Goal: Transaction & Acquisition: Book appointment/travel/reservation

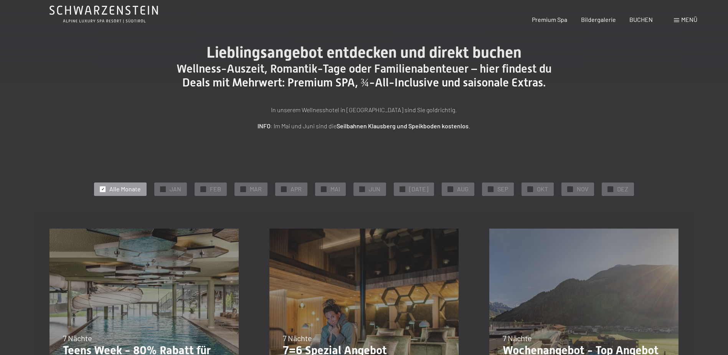
scroll to position [77, 0]
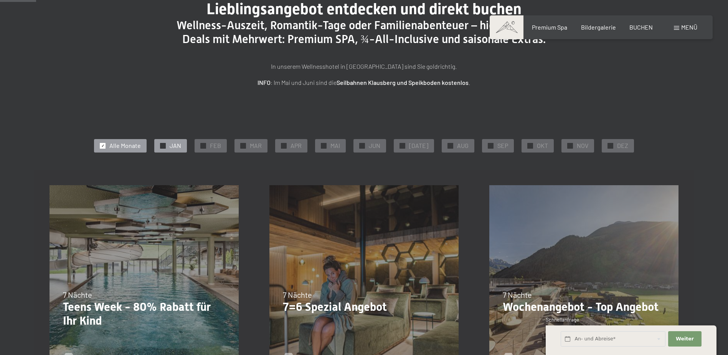
click at [168, 149] on div "✓ JAN" at bounding box center [170, 145] width 33 height 13
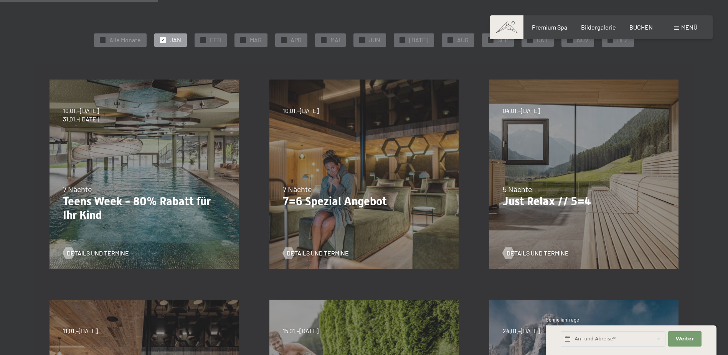
scroll to position [192, 0]
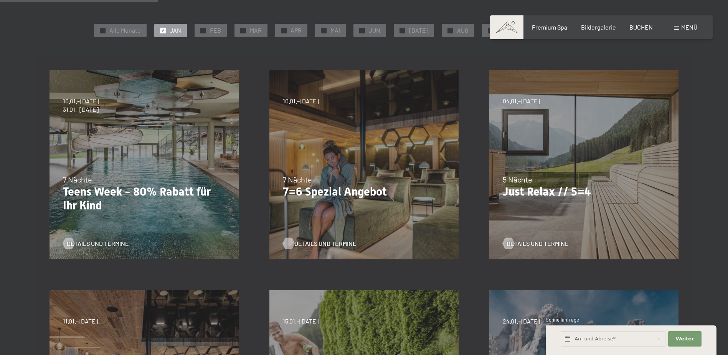
click at [332, 243] on span "Details und Termine" at bounding box center [325, 243] width 62 height 8
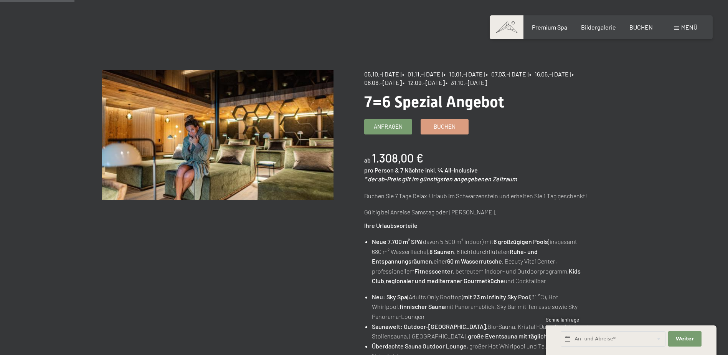
scroll to position [38, 0]
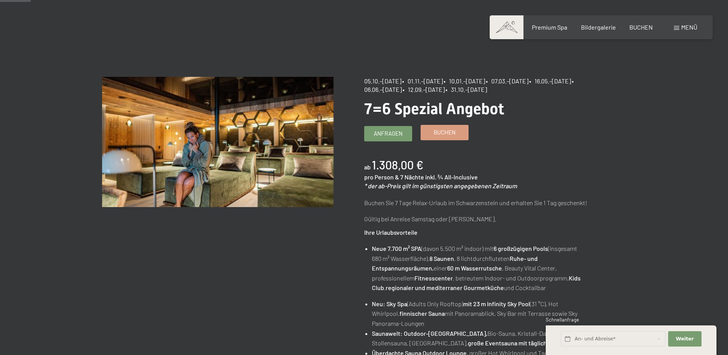
click at [442, 133] on span "Buchen" at bounding box center [445, 132] width 22 height 8
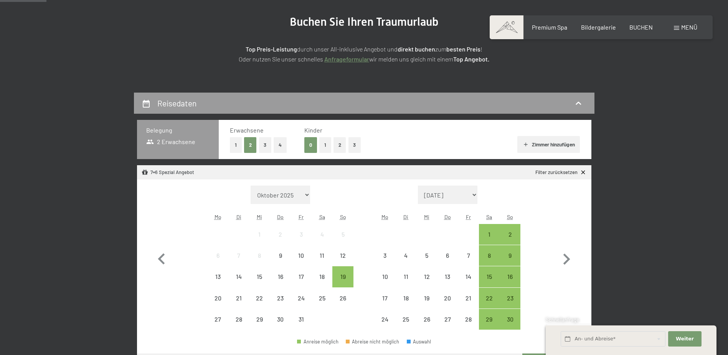
scroll to position [115, 0]
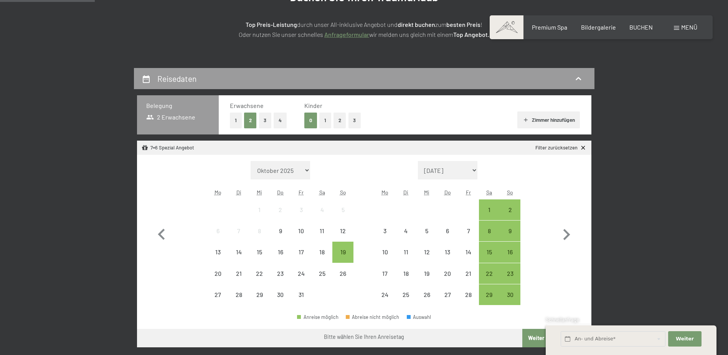
click at [323, 120] on button "1" at bounding box center [325, 120] width 12 height 16
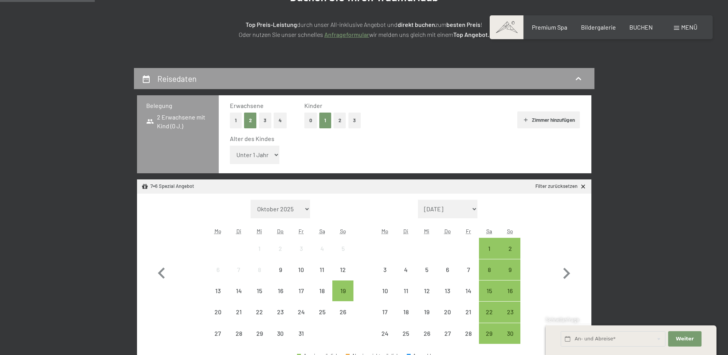
click at [262, 157] on select "Unter 1 Jahr 1 Jahr 2 Jahre 3 Jahre 4 Jahre 5 Jahre 6 Jahre 7 Jahre 8 Jahre 9 J…" at bounding box center [255, 154] width 50 height 18
select select "2"
click at [230, 145] on select "Unter 1 Jahr 1 Jahr 2 Jahre 3 Jahre 4 Jahre 5 Jahre 6 Jahre 7 Jahre 8 Jahre 9 J…" at bounding box center [255, 154] width 50 height 18
click at [396, 156] on div "Alter des Kindes Unter 1 Jahr 1 Jahr 2 Jahre 3 Jahre 4 Jahre 5 Jahre 6 Jahre 7 …" at bounding box center [405, 150] width 350 height 33
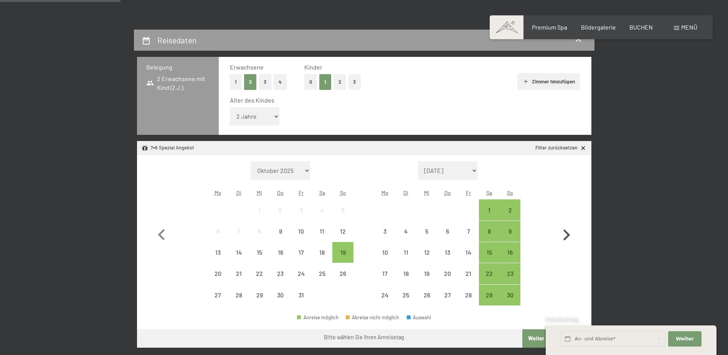
click at [571, 234] on icon "button" at bounding box center [566, 235] width 22 height 22
select select "2025-11-01"
select select "2025-12-01"
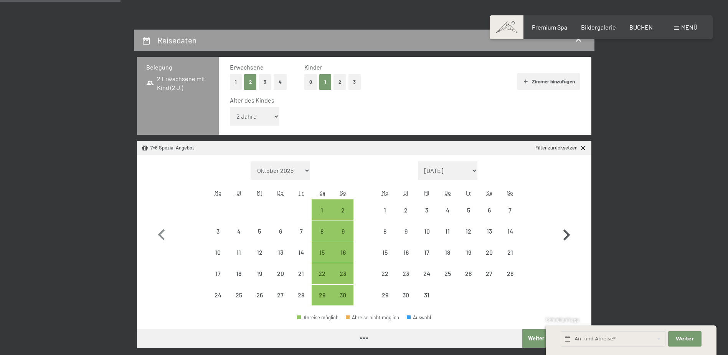
select select "2025-11-01"
select select "2025-12-01"
click at [567, 233] on icon "button" at bounding box center [566, 234] width 7 height 11
select select "2025-12-01"
select select "2026-01-01"
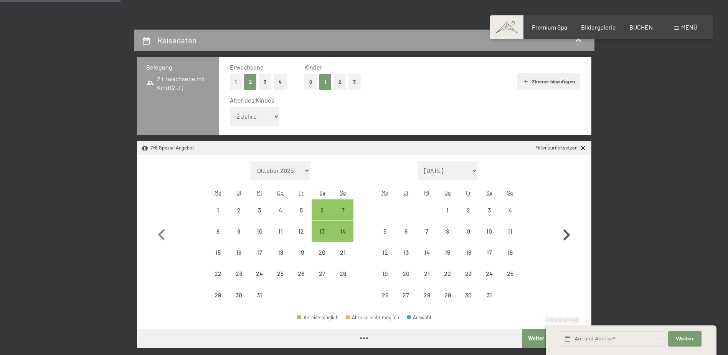
select select "2025-12-01"
select select "2026-01-01"
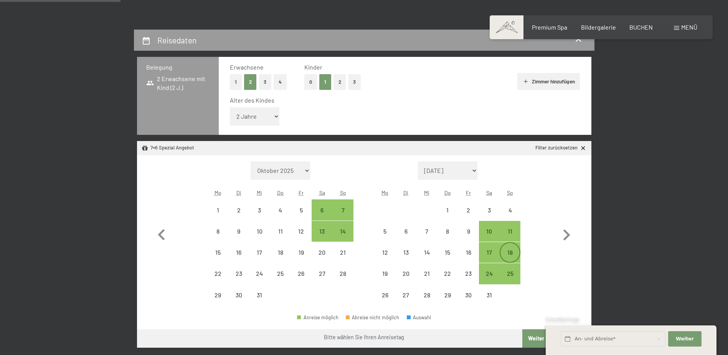
click at [514, 250] on div "18" at bounding box center [509, 258] width 19 height 19
select select "2025-12-01"
select select "2026-01-01"
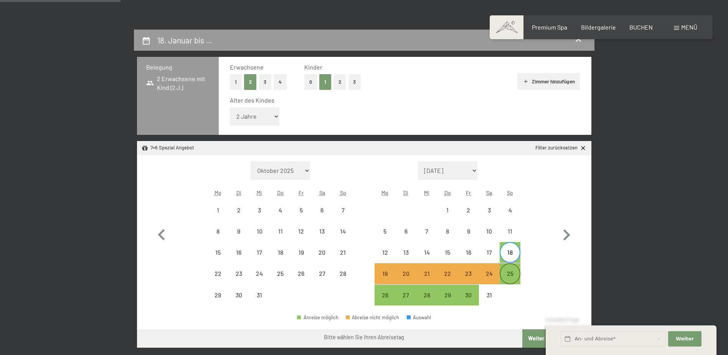
click at [514, 276] on div "25" at bounding box center [509, 279] width 19 height 19
select select "2025-12-01"
select select "2026-01-01"
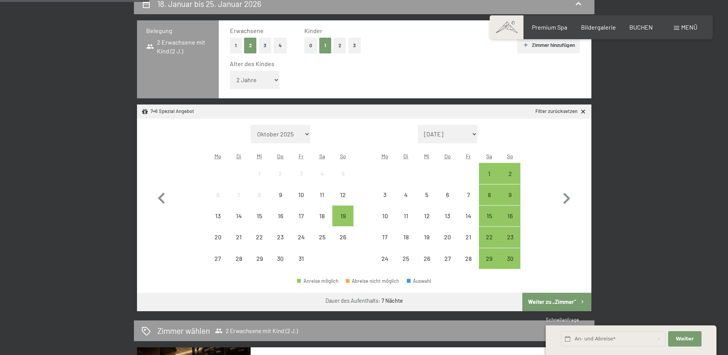
scroll to position [307, 0]
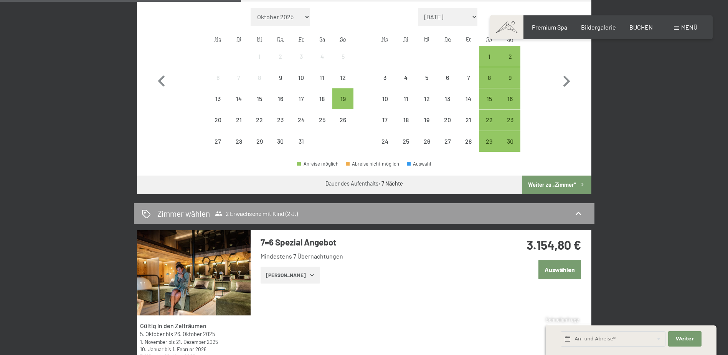
click at [556, 185] on button "Weiter zu „Zimmer“" at bounding box center [556, 184] width 69 height 18
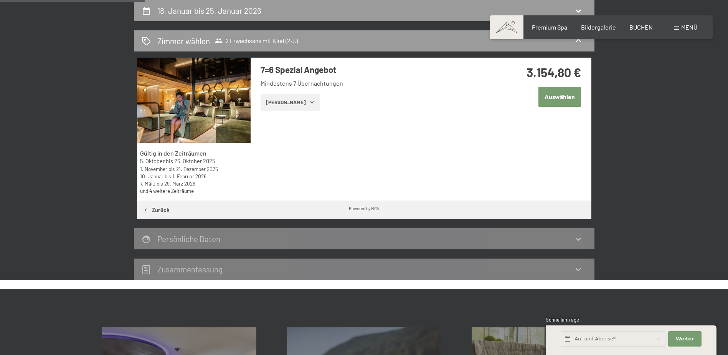
click at [288, 104] on button "Zeige Zimmer" at bounding box center [290, 102] width 59 height 17
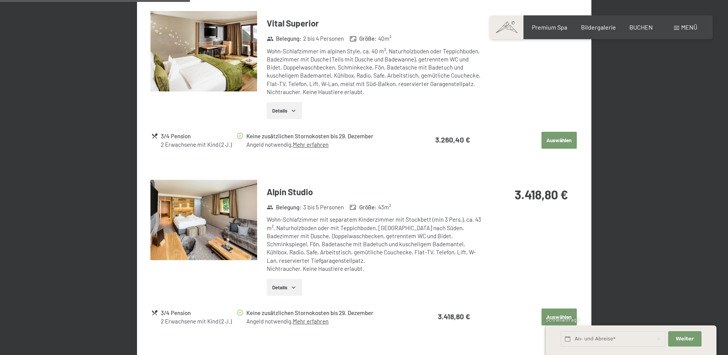
scroll to position [528, 0]
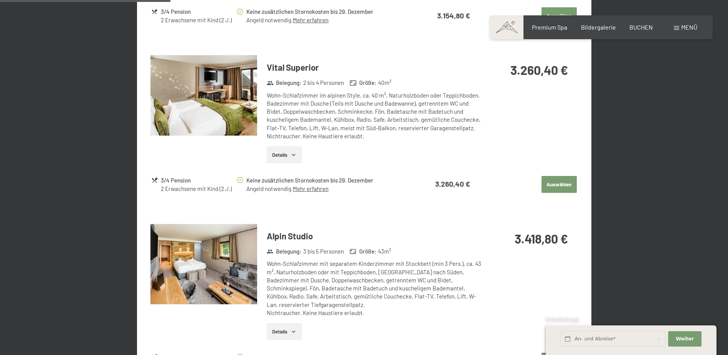
click at [297, 154] on icon "button" at bounding box center [293, 155] width 6 height 6
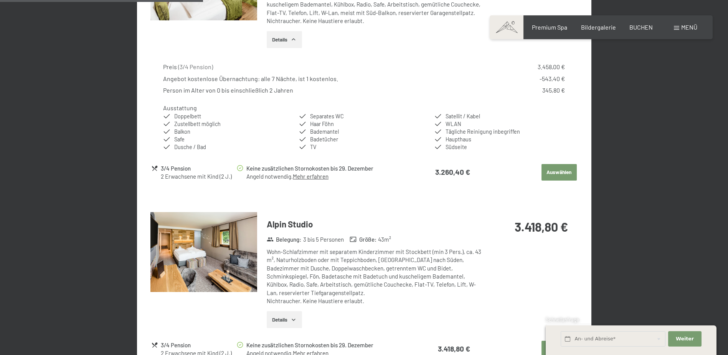
scroll to position [682, 0]
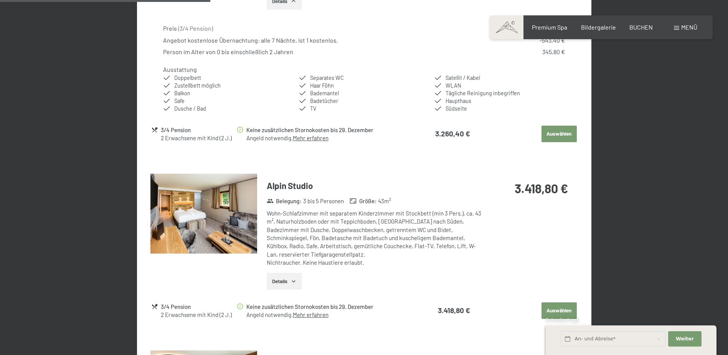
click at [292, 277] on button "Details" at bounding box center [284, 280] width 35 height 17
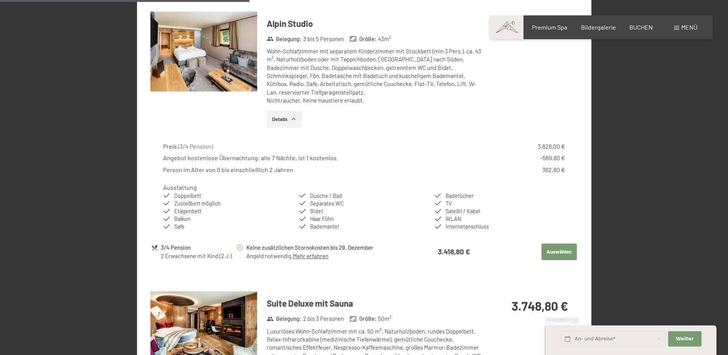
scroll to position [844, 0]
click at [555, 249] on button "Auswählen" at bounding box center [558, 251] width 35 height 17
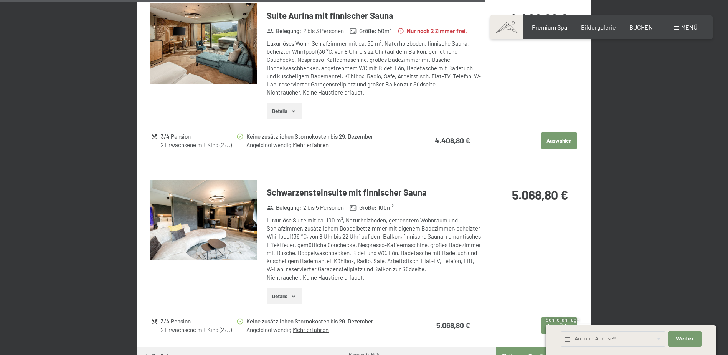
scroll to position [2025, 0]
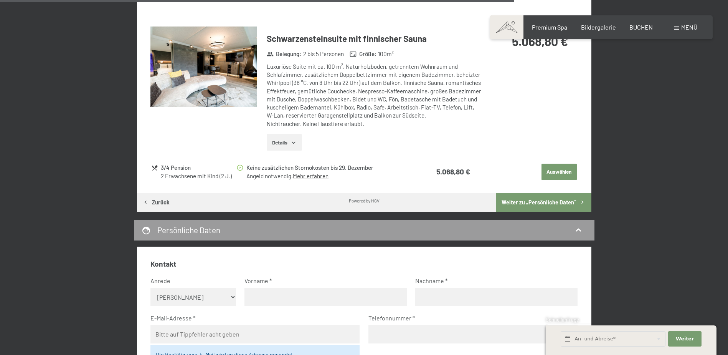
click at [523, 200] on button "Weiter zu „Persönliche Daten“" at bounding box center [543, 202] width 95 height 18
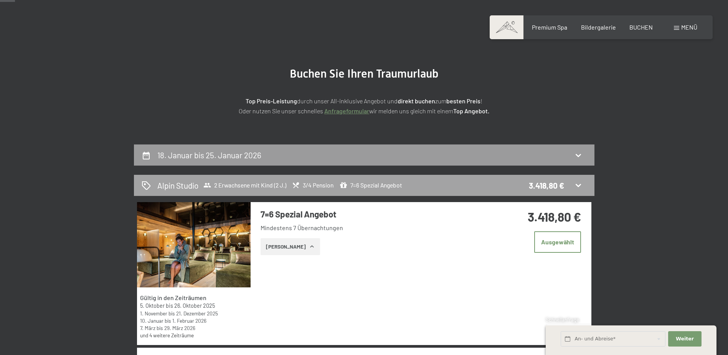
scroll to position [38, 0]
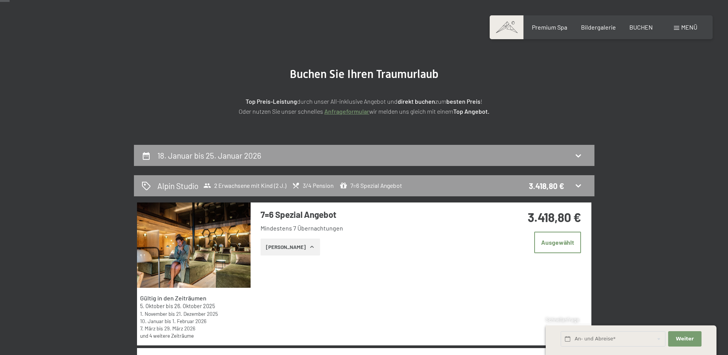
click at [308, 246] on button "Zeige Zimmer" at bounding box center [290, 246] width 59 height 17
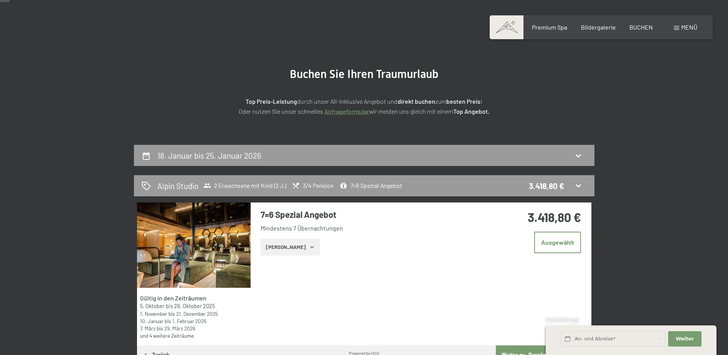
click at [309, 246] on icon "button" at bounding box center [312, 247] width 6 height 6
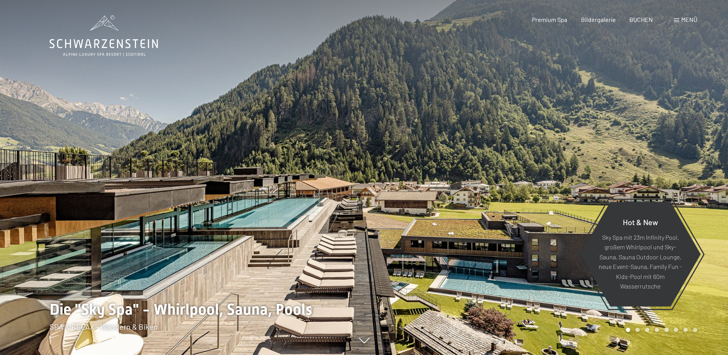
click at [683, 20] on span "Menü" at bounding box center [689, 19] width 16 height 7
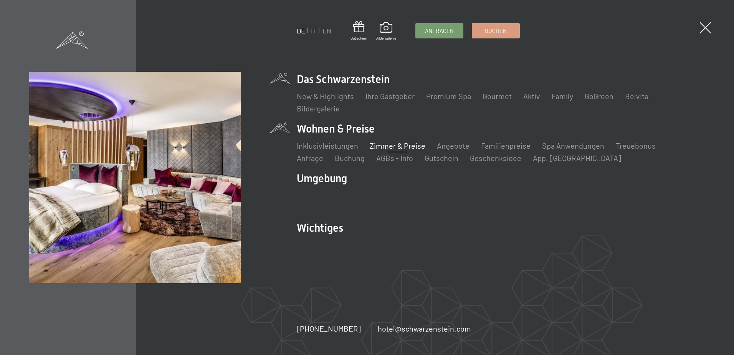
click at [391, 147] on link "Zimmer & Preise" at bounding box center [397, 145] width 56 height 9
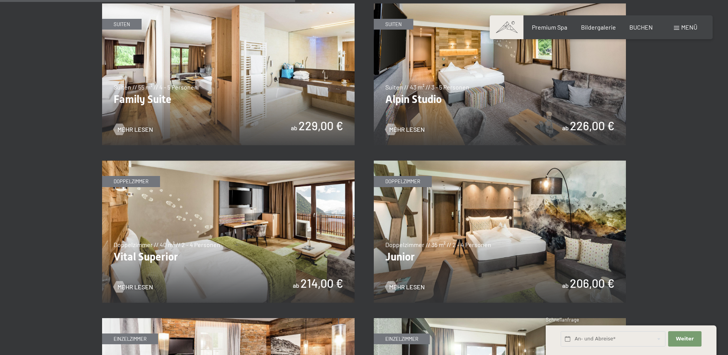
scroll to position [998, 0]
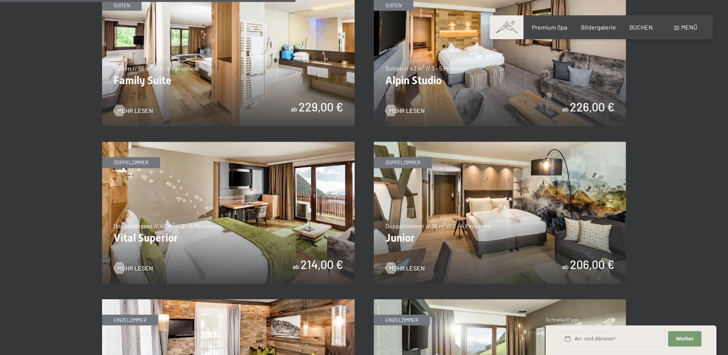
click at [459, 76] on img at bounding box center [500, 56] width 252 height 142
click at [255, 209] on img at bounding box center [228, 213] width 252 height 142
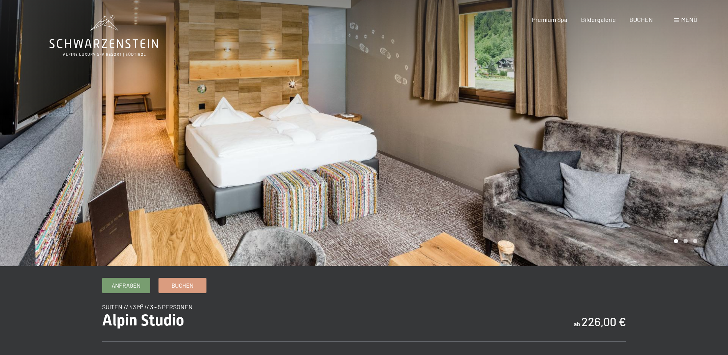
click at [614, 138] on div at bounding box center [546, 133] width 364 height 266
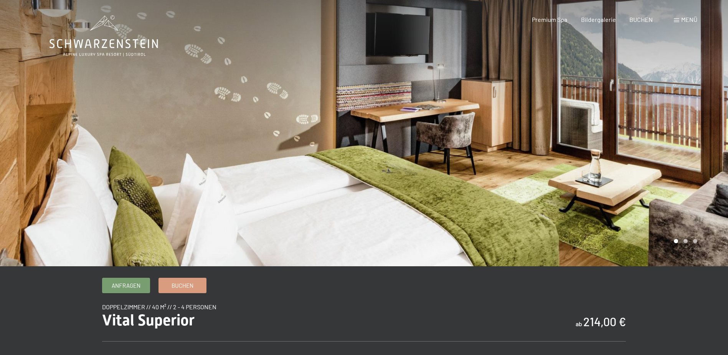
click at [618, 140] on div at bounding box center [546, 133] width 364 height 266
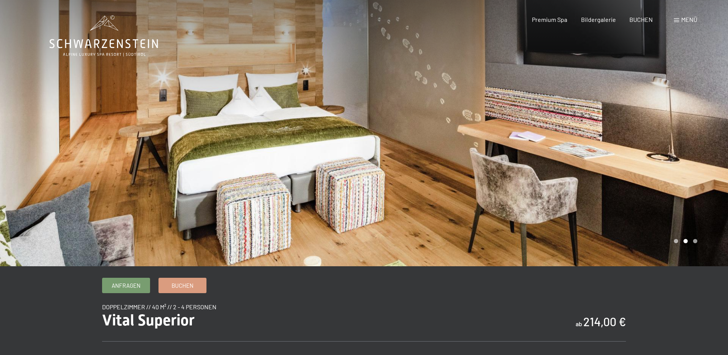
click at [620, 142] on div at bounding box center [546, 133] width 364 height 266
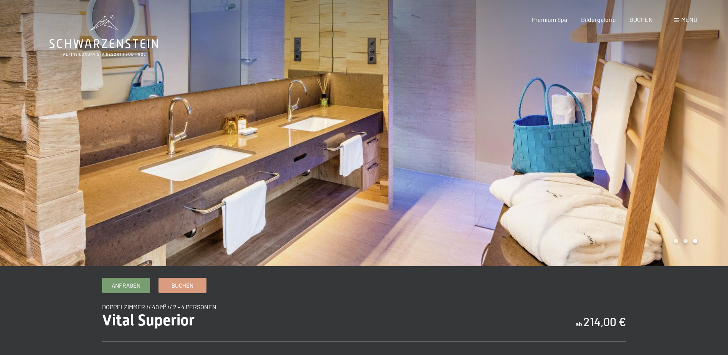
click at [620, 142] on div at bounding box center [546, 133] width 364 height 266
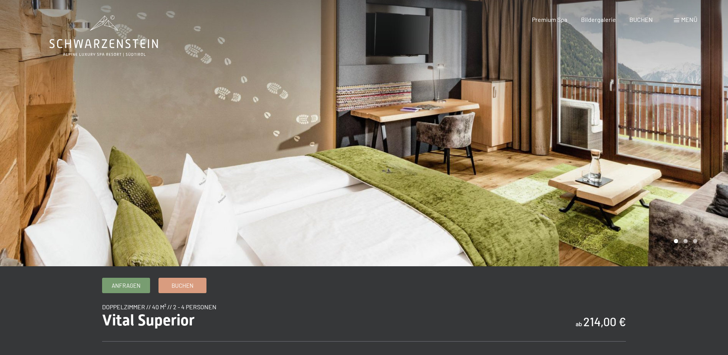
click at [620, 142] on div at bounding box center [546, 133] width 364 height 266
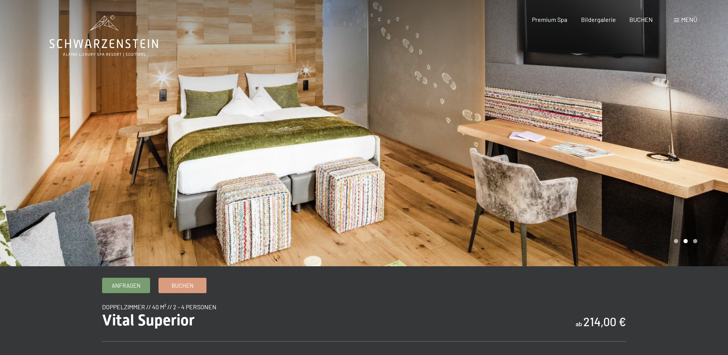
click at [620, 142] on div at bounding box center [546, 133] width 364 height 266
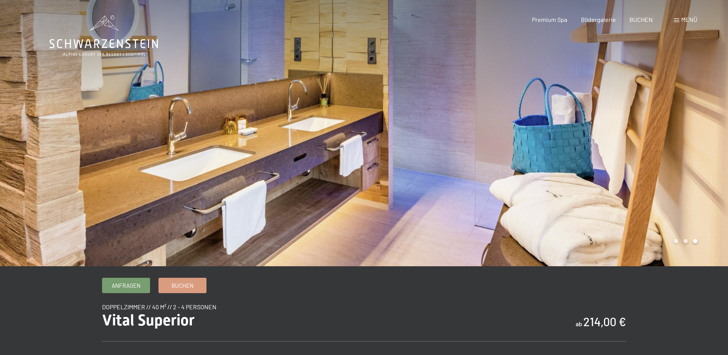
click at [620, 142] on div at bounding box center [546, 133] width 364 height 266
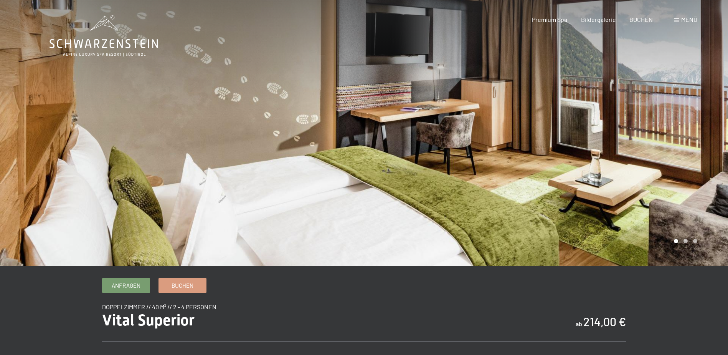
click at [620, 142] on div at bounding box center [546, 133] width 364 height 266
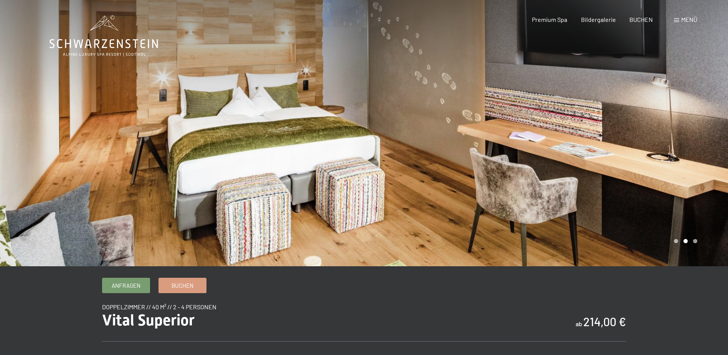
click at [620, 142] on div at bounding box center [546, 133] width 364 height 266
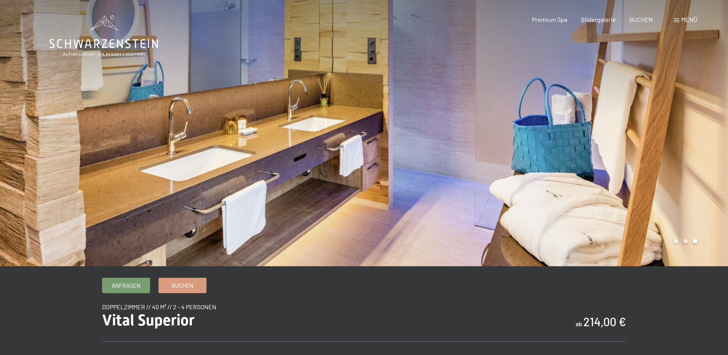
click at [620, 142] on div at bounding box center [546, 133] width 364 height 266
